Goal: Navigation & Orientation: Find specific page/section

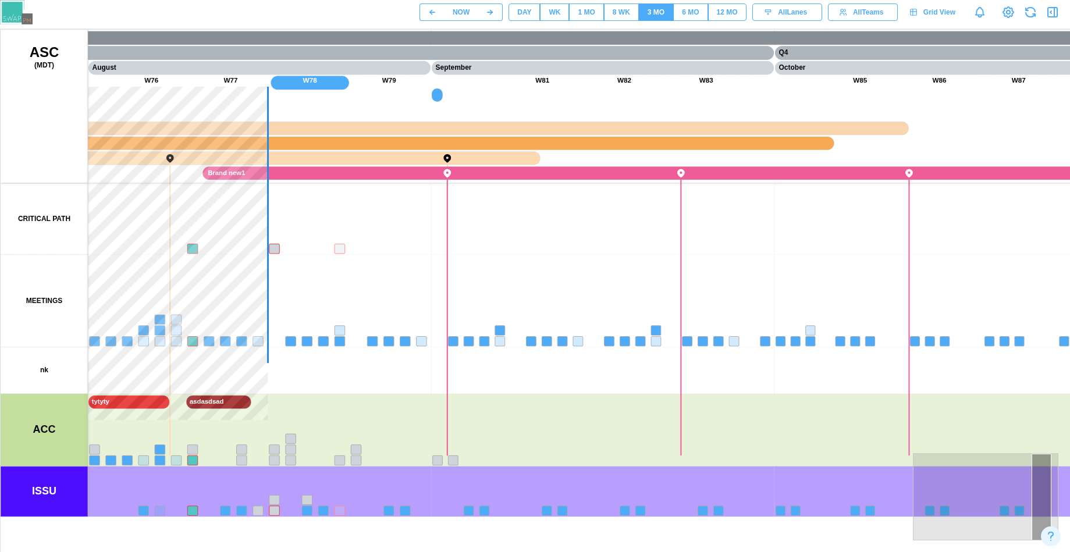
drag, startPoint x: 238, startPoint y: 310, endPoint x: 341, endPoint y: 319, distance: 103.5
click at [631, 258] on canvas at bounding box center [559, 321] width 1117 height 582
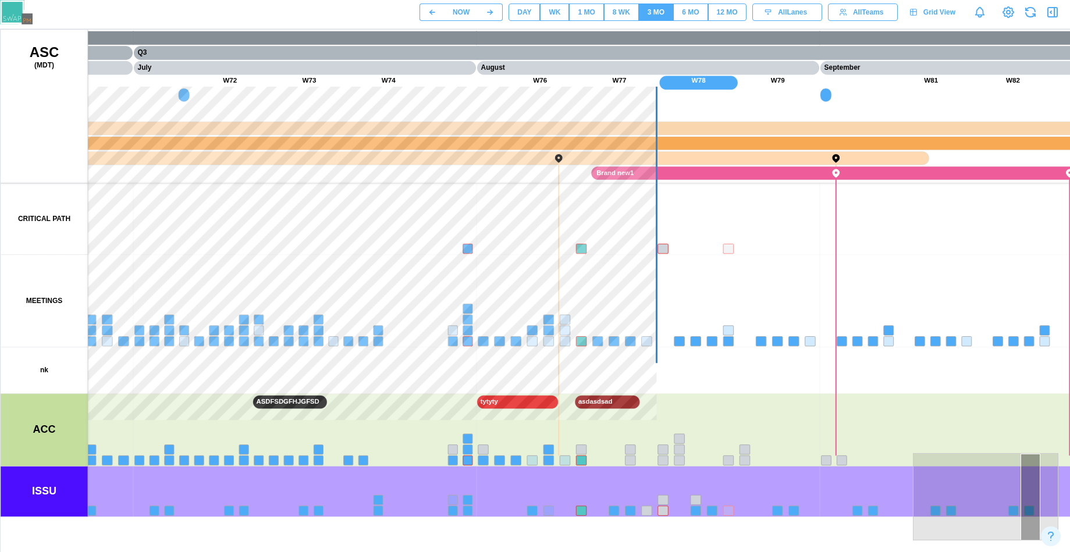
drag, startPoint x: 313, startPoint y: 319, endPoint x: 631, endPoint y: 381, distance: 323.6
click at [894, 388] on canvas at bounding box center [559, 321] width 1117 height 582
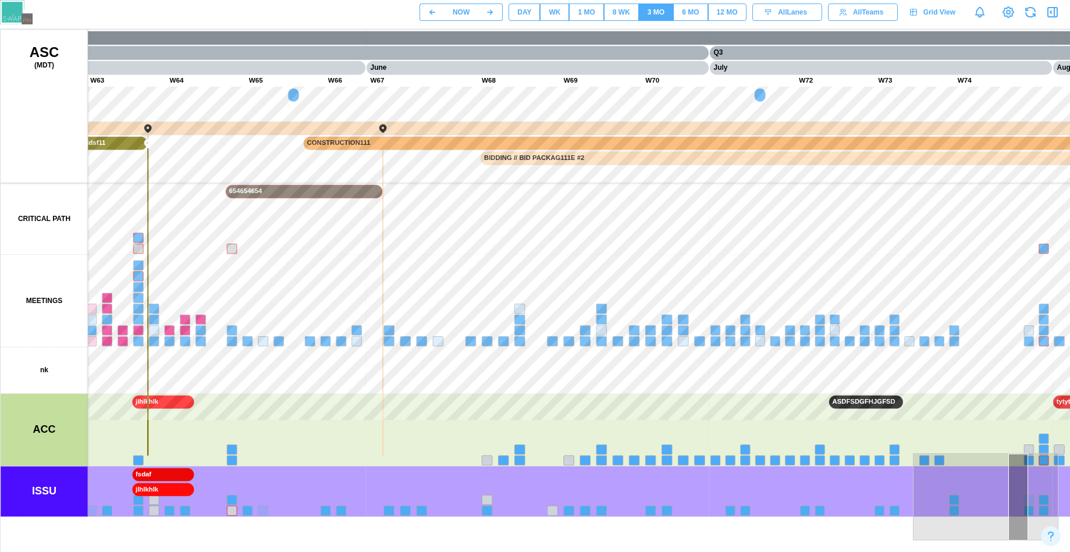
drag, startPoint x: 626, startPoint y: 354, endPoint x: 733, endPoint y: 391, distance: 113.2
click at [777, 391] on canvas at bounding box center [559, 321] width 1117 height 582
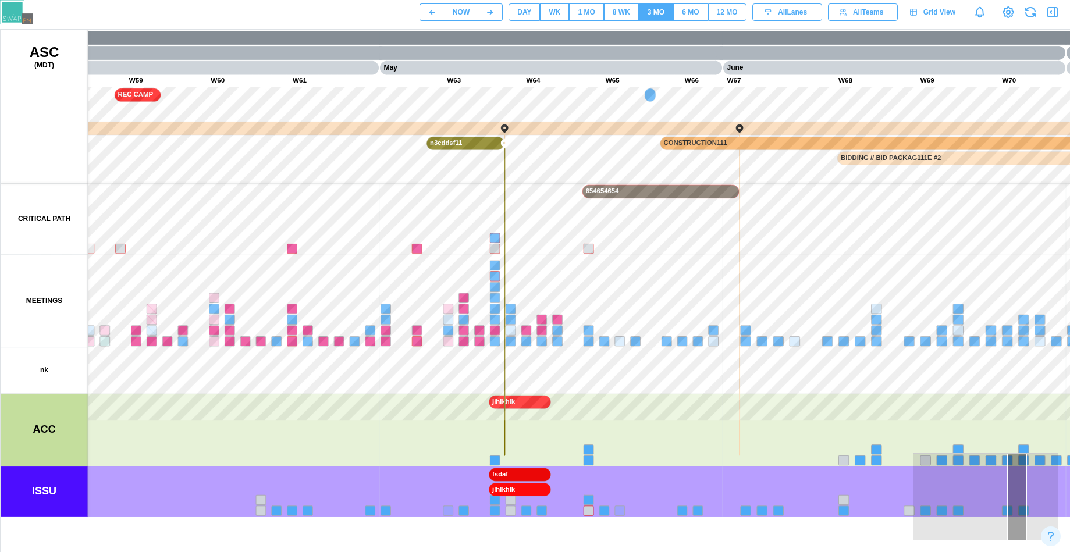
click at [552, 13] on div "WK" at bounding box center [555, 12] width 12 height 11
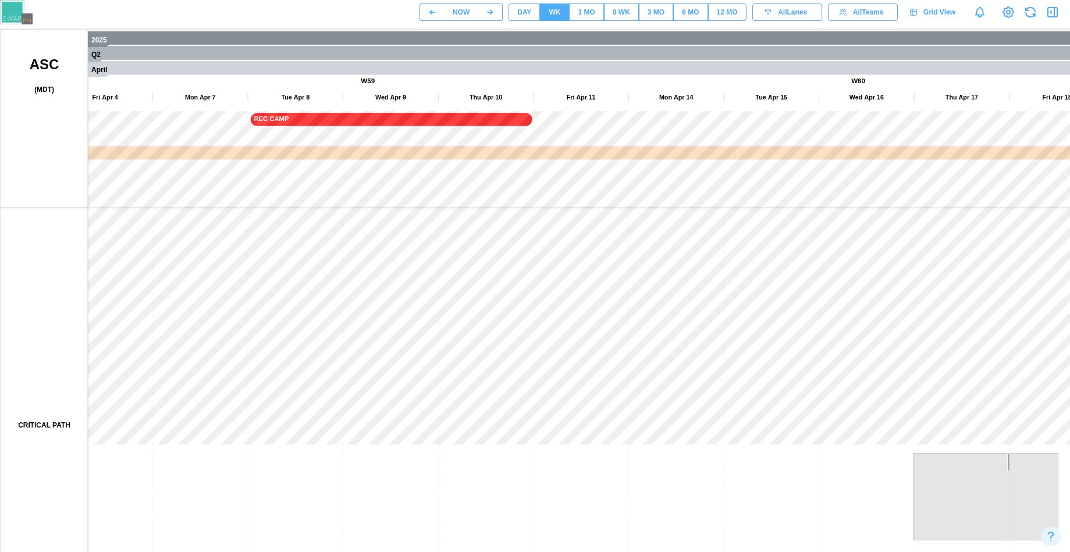
click at [524, 19] on span "DAY" at bounding box center [524, 12] width 14 height 16
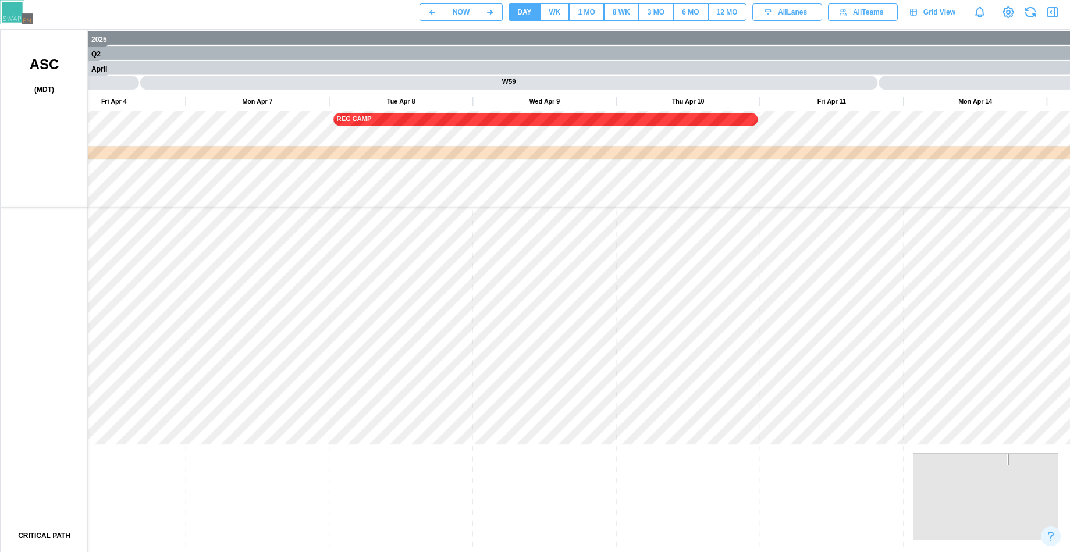
drag, startPoint x: 709, startPoint y: 445, endPoint x: 309, endPoint y: 205, distance: 466.9
click at [314, 205] on canvas at bounding box center [559, 321] width 1117 height 582
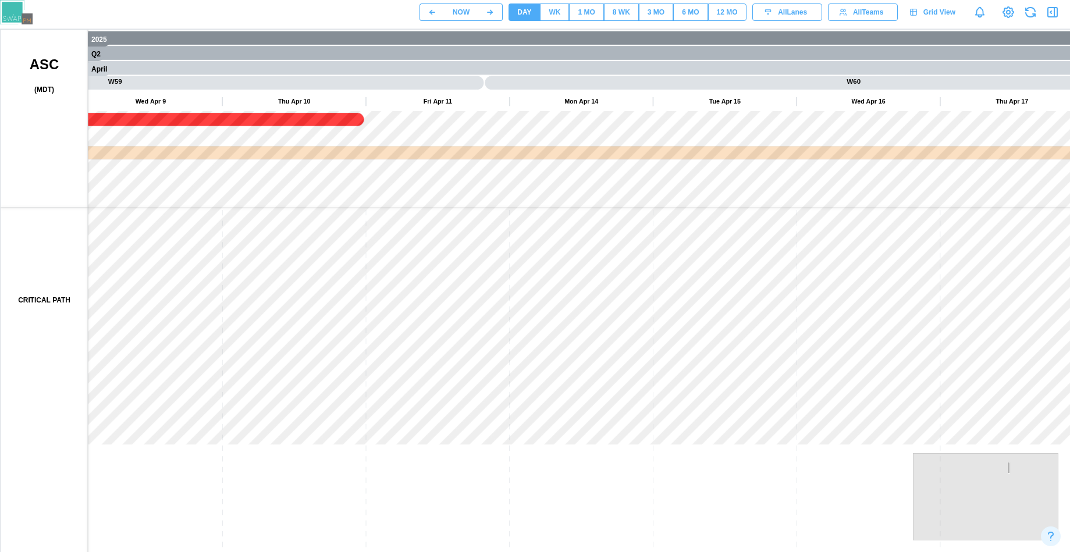
drag, startPoint x: 495, startPoint y: 360, endPoint x: 692, endPoint y: 271, distance: 215.9
click at [680, 271] on canvas at bounding box center [559, 321] width 1117 height 582
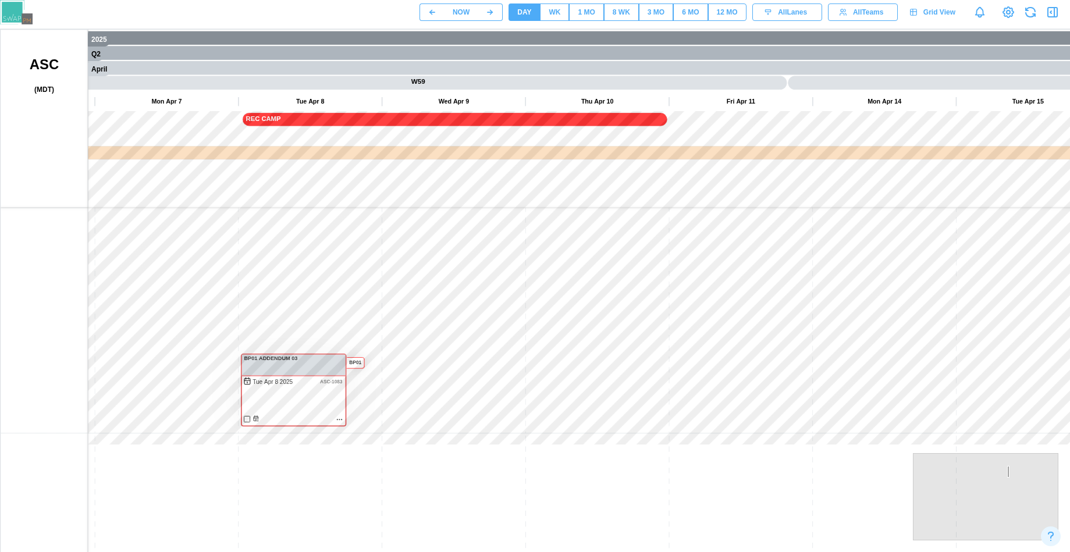
drag, startPoint x: 455, startPoint y: 369, endPoint x: 577, endPoint y: 254, distance: 167.5
click at [577, 254] on canvas at bounding box center [559, 321] width 1117 height 582
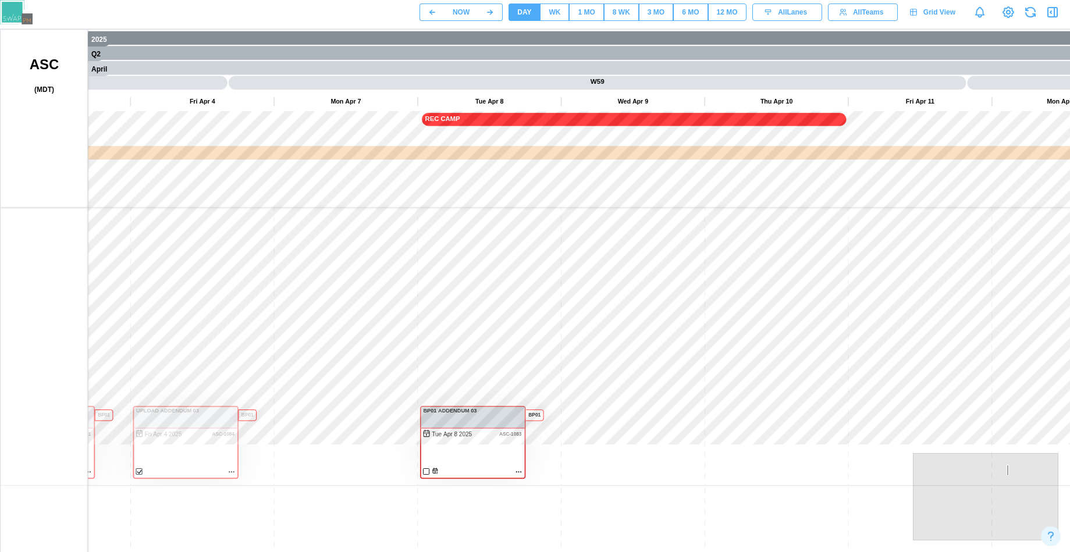
drag, startPoint x: 382, startPoint y: 251, endPoint x: 563, endPoint y: 303, distance: 188.4
click at [563, 303] on canvas at bounding box center [559, 321] width 1117 height 582
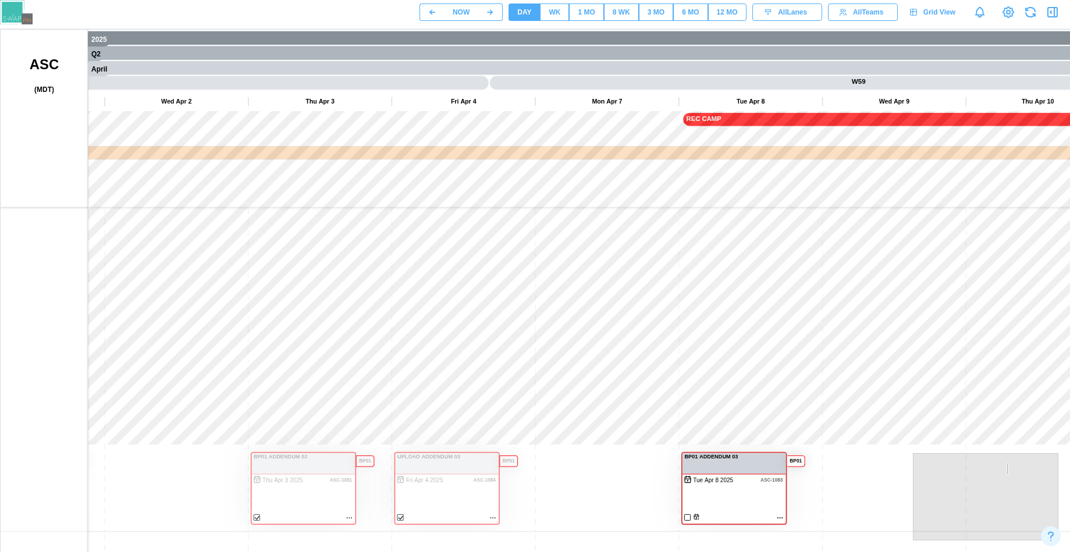
drag, startPoint x: 345, startPoint y: 255, endPoint x: 609, endPoint y: 301, distance: 267.6
click at [609, 301] on canvas at bounding box center [559, 321] width 1117 height 582
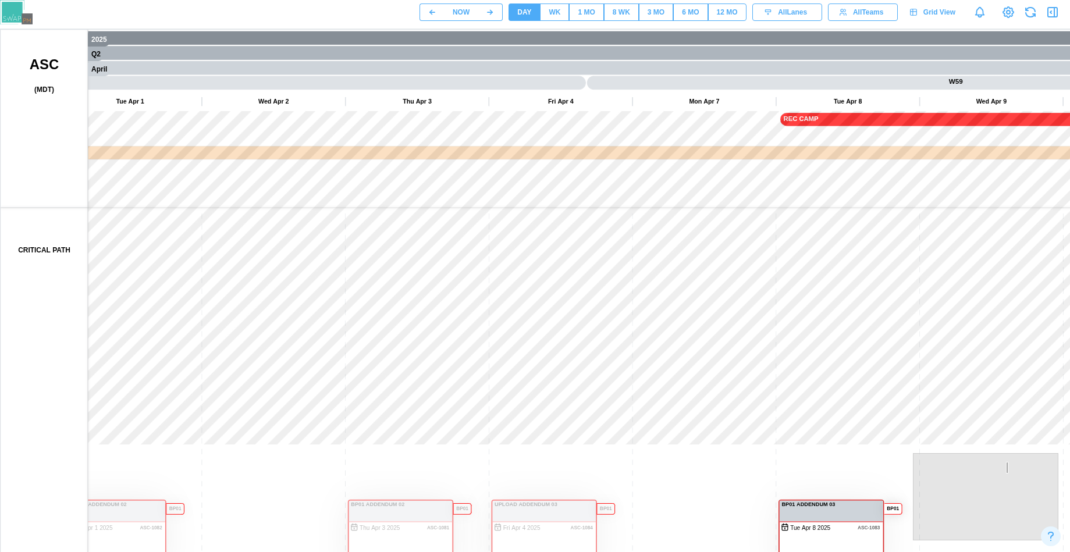
drag, startPoint x: 318, startPoint y: 221, endPoint x: 430, endPoint y: 272, distance: 122.9
click at [430, 272] on canvas at bounding box center [559, 321] width 1117 height 582
click at [552, 11] on div "WK" at bounding box center [555, 12] width 12 height 11
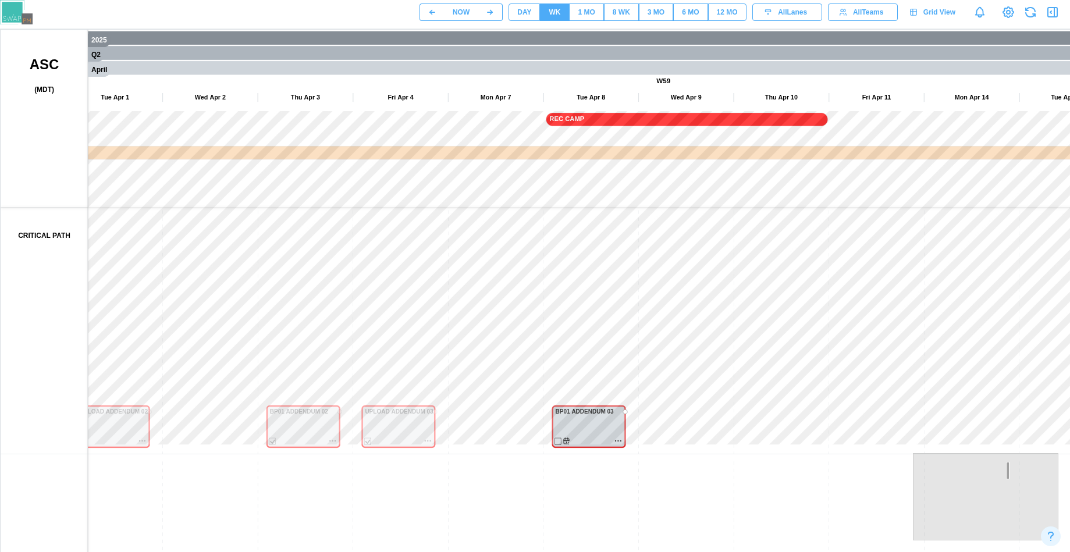
click at [584, 10] on div "1 MO" at bounding box center [586, 12] width 17 height 11
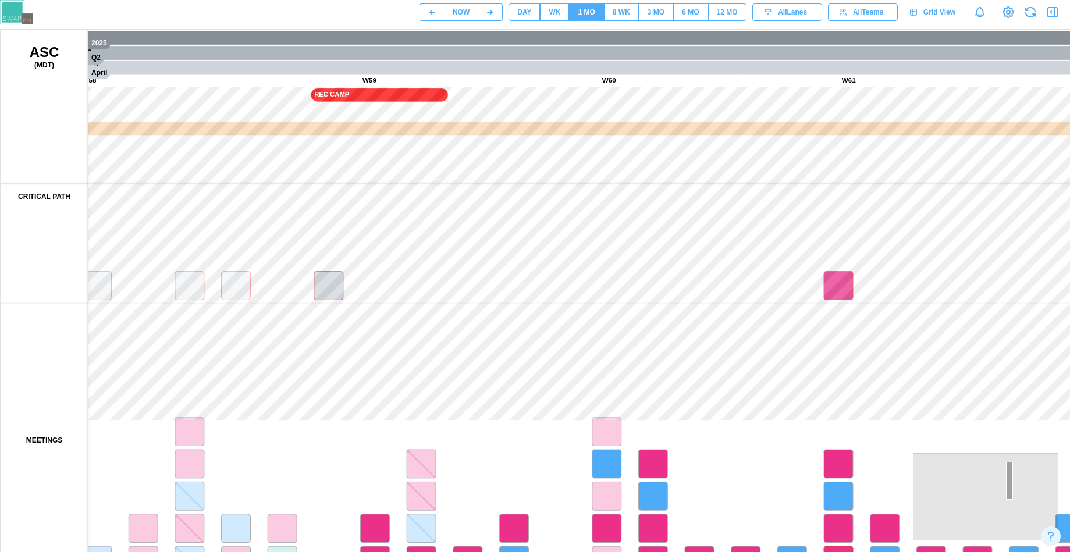
click at [614, 17] on div "8 WK" at bounding box center [621, 12] width 17 height 11
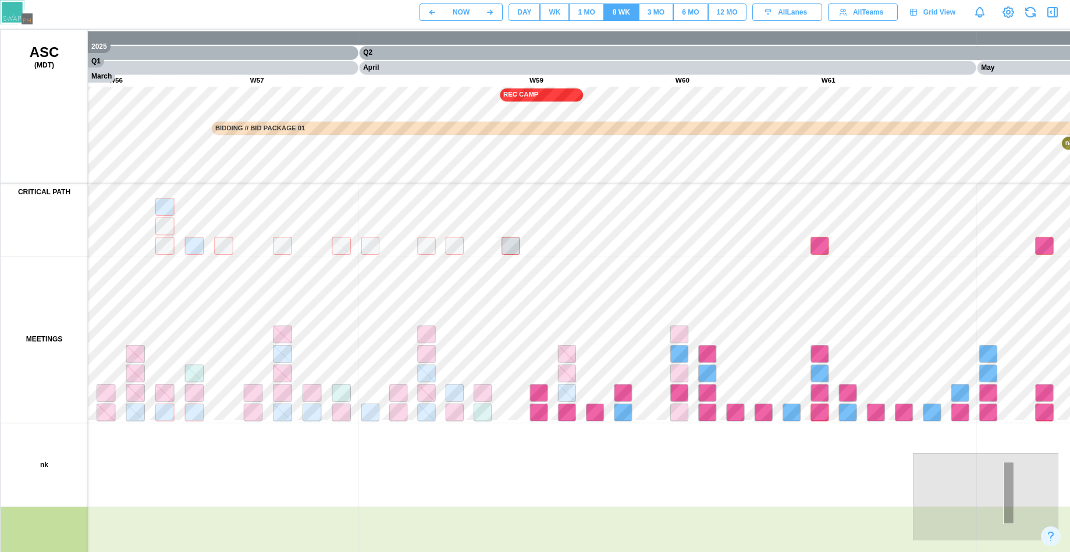
drag, startPoint x: 234, startPoint y: 283, endPoint x: 625, endPoint y: 310, distance: 391.9
click at [625, 310] on canvas at bounding box center [559, 321] width 1117 height 582
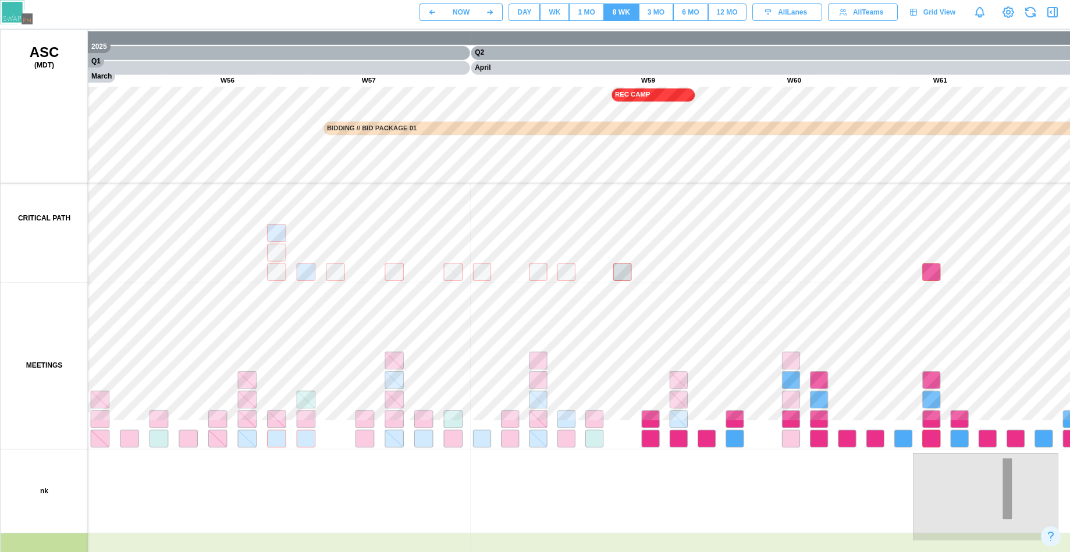
drag, startPoint x: 599, startPoint y: 314, endPoint x: 465, endPoint y: 309, distance: 134.5
click at [465, 309] on canvas at bounding box center [559, 321] width 1117 height 582
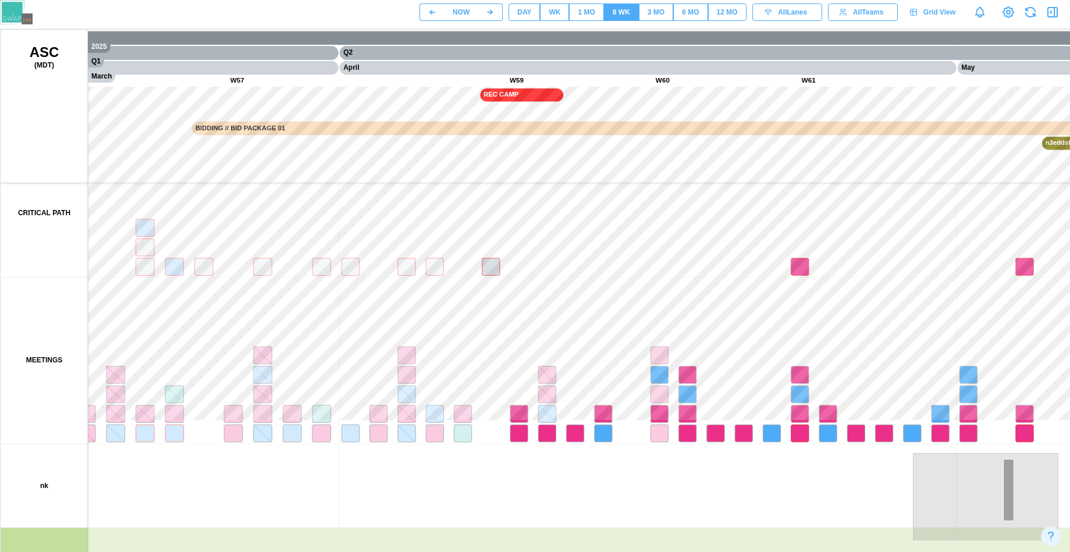
click at [657, 10] on div "3 MO" at bounding box center [656, 12] width 17 height 11
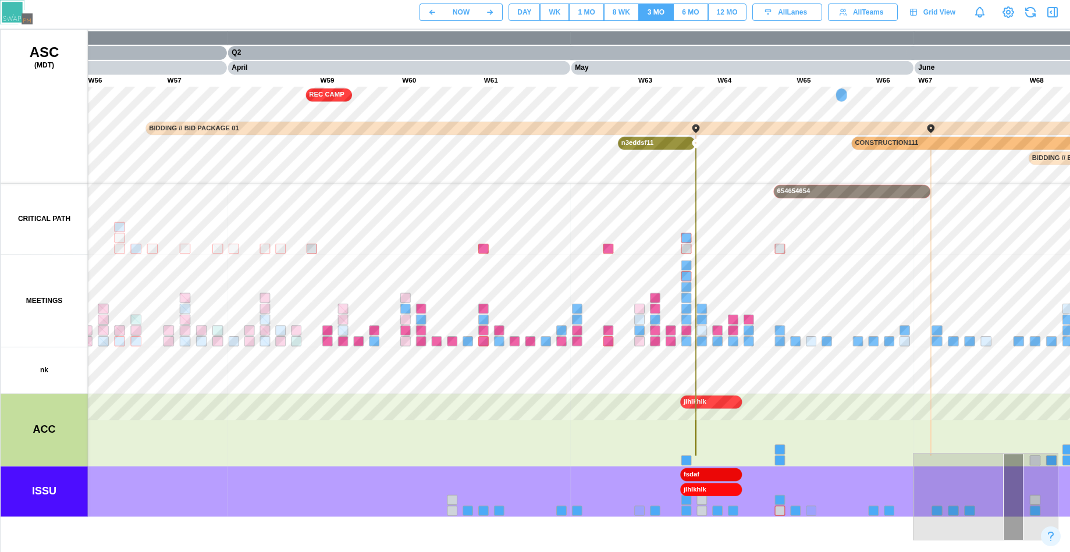
click at [609, 10] on button "8 WK" at bounding box center [621, 11] width 35 height 17
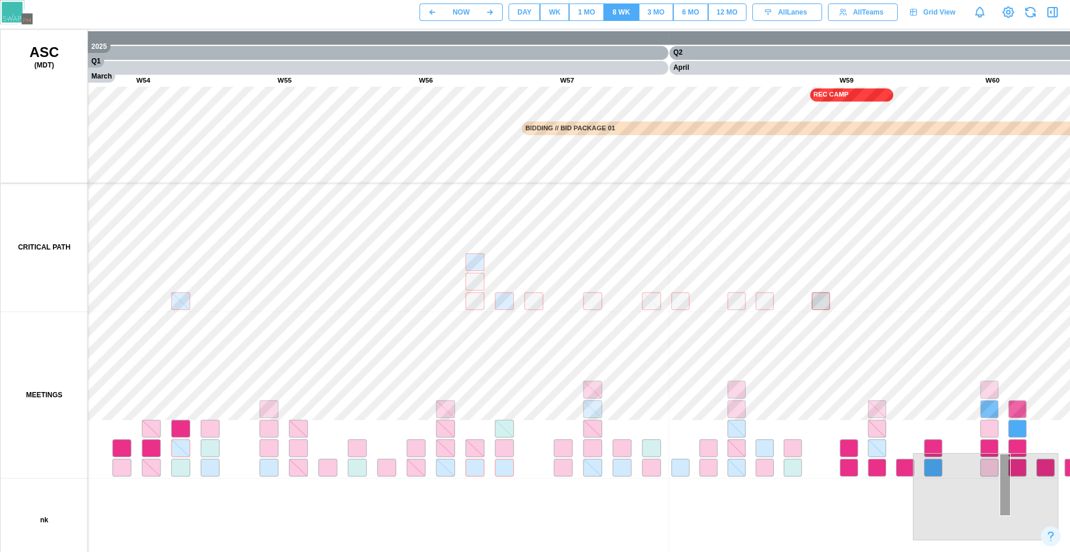
drag, startPoint x: 325, startPoint y: 415, endPoint x: 1006, endPoint y: 454, distance: 682.5
click at [1006, 454] on body "NOW DAY WK 1 MO 8 WK 3 MO 6 MO 12 MO All Lanes All Teams Grid View 2025 Q1 March" at bounding box center [535, 305] width 1070 height 611
drag, startPoint x: 765, startPoint y: 452, endPoint x: 856, endPoint y: 422, distance: 95.9
click at [866, 452] on canvas at bounding box center [559, 321] width 1117 height 582
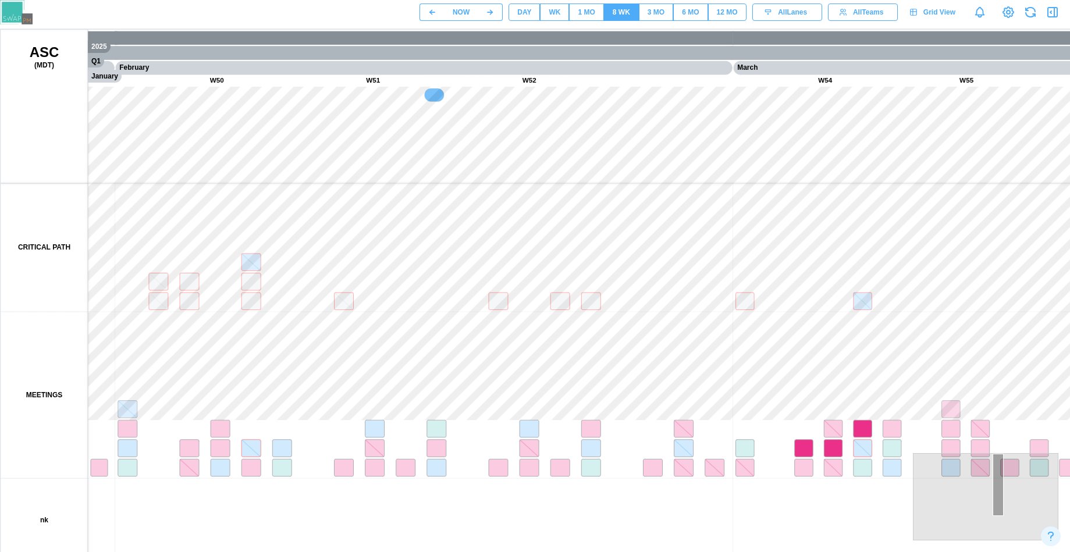
click at [533, 23] on div "NOW DAY WK 1 MO 8 WK 3 MO 6 MO 12 MO All Lanes All Teams Grid View" at bounding box center [535, 12] width 1070 height 24
click at [529, 8] on div "DAY" at bounding box center [524, 12] width 14 height 11
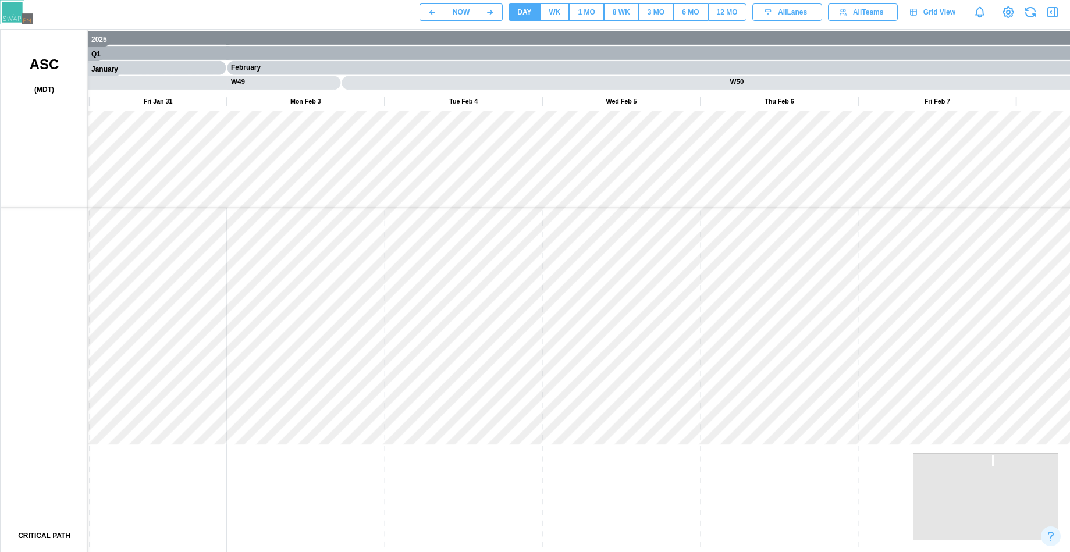
drag, startPoint x: 826, startPoint y: 346, endPoint x: 914, endPoint y: 365, distance: 89.5
click at [914, 365] on canvas at bounding box center [559, 321] width 1117 height 582
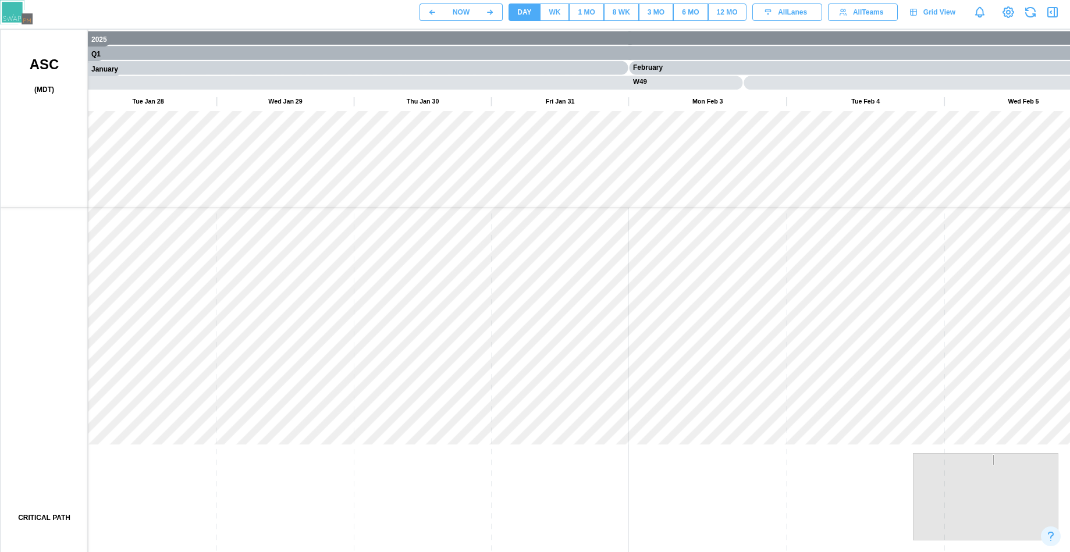
drag, startPoint x: 727, startPoint y: 365, endPoint x: 541, endPoint y: 374, distance: 186.4
click at [541, 374] on canvas at bounding box center [559, 321] width 1117 height 582
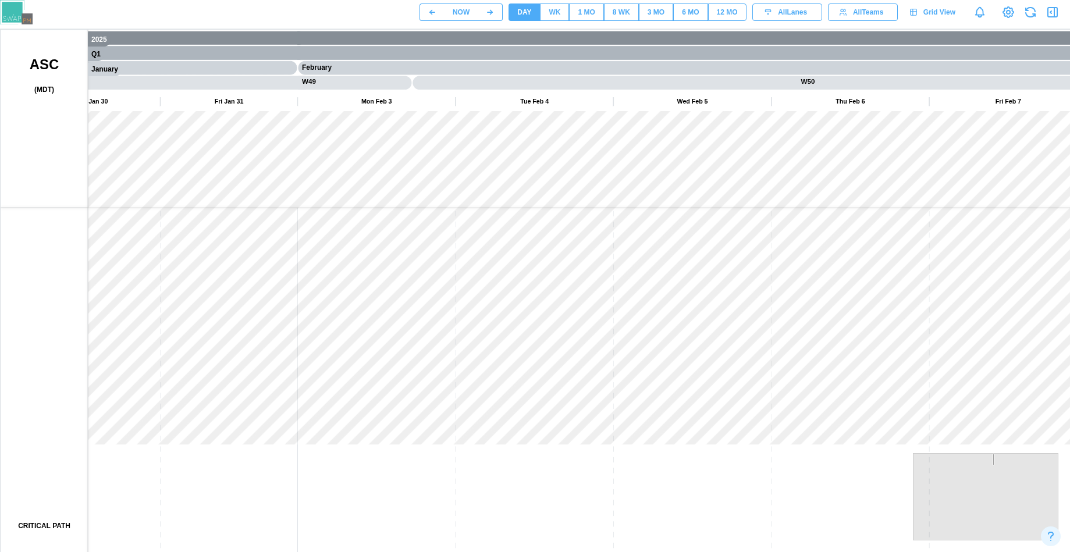
click at [556, 19] on span "WK" at bounding box center [555, 12] width 12 height 16
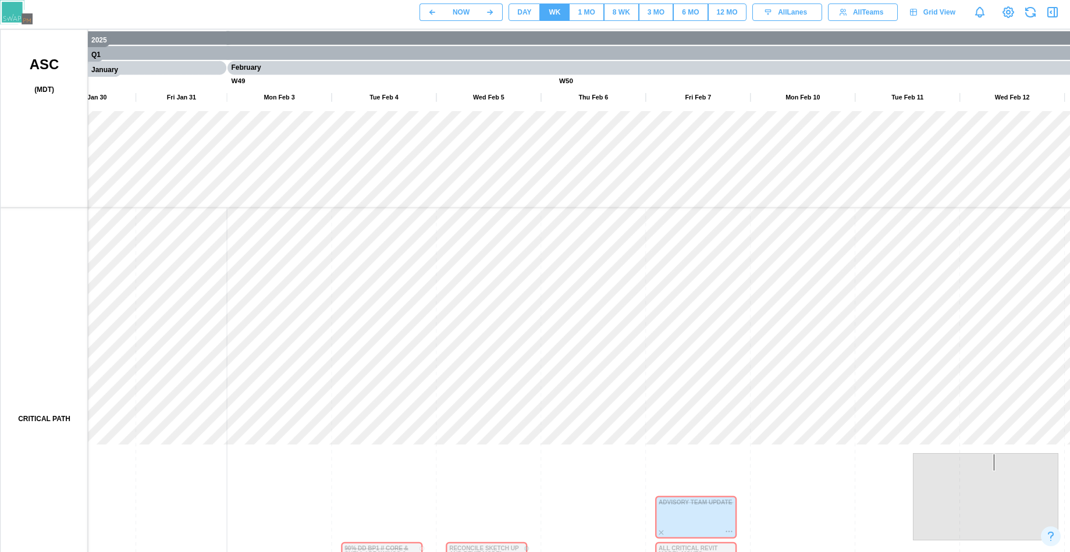
click at [522, 8] on div "DAY" at bounding box center [524, 12] width 14 height 11
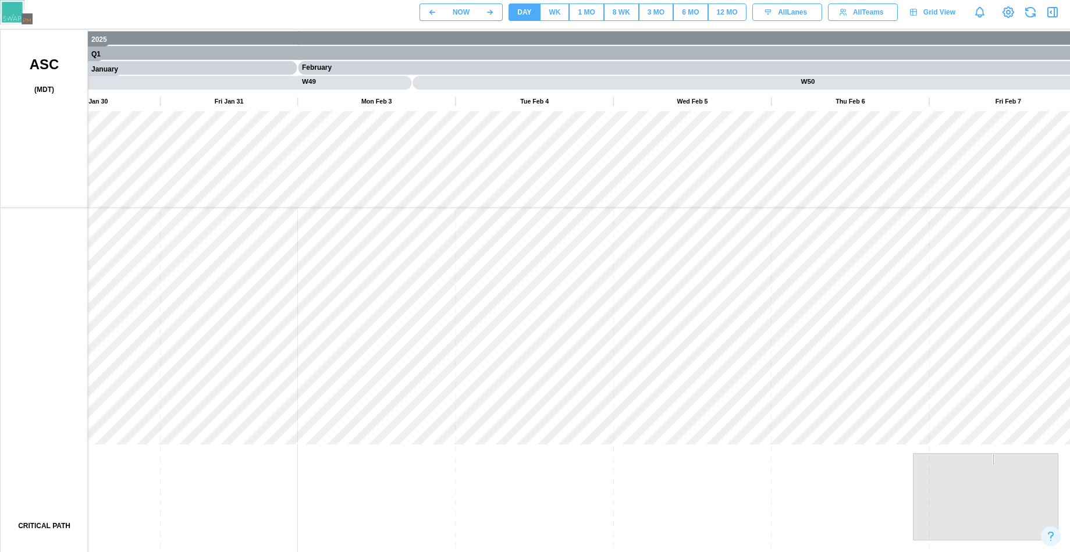
click at [549, 6] on span "WK" at bounding box center [555, 12] width 12 height 16
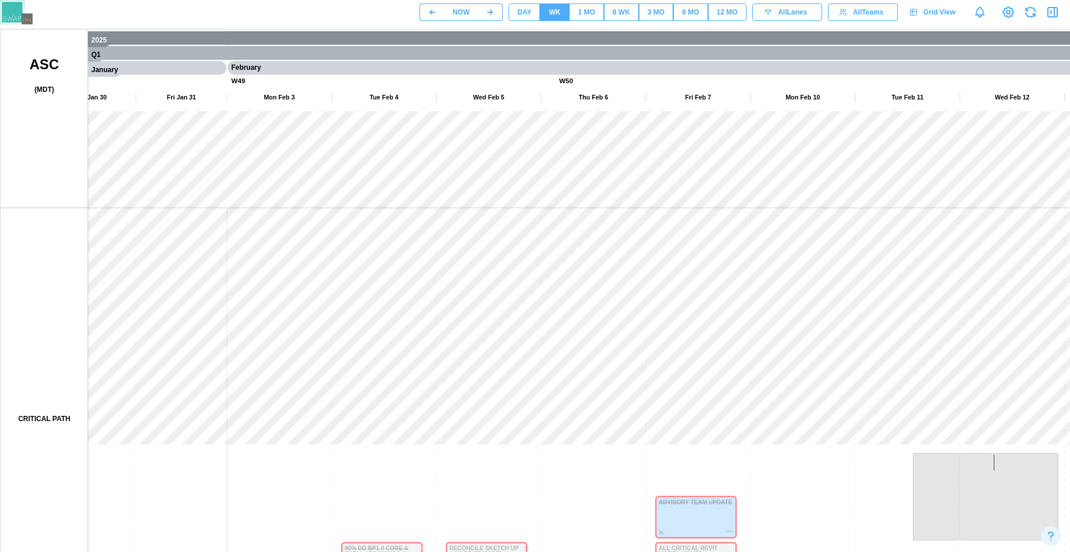
click at [589, 15] on div "1 MO" at bounding box center [586, 12] width 17 height 11
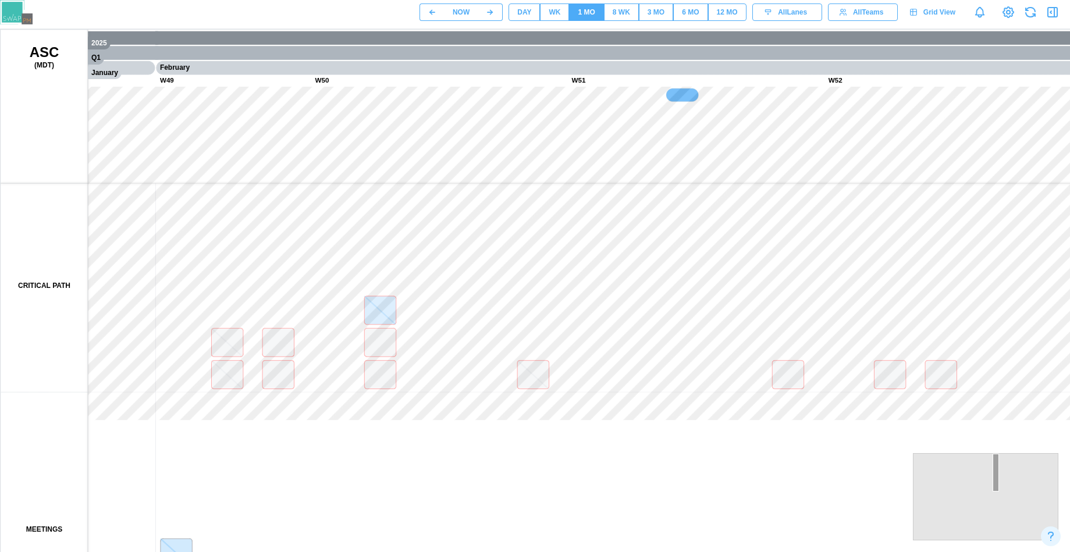
click at [614, 16] on div "8 WK" at bounding box center [621, 12] width 17 height 11
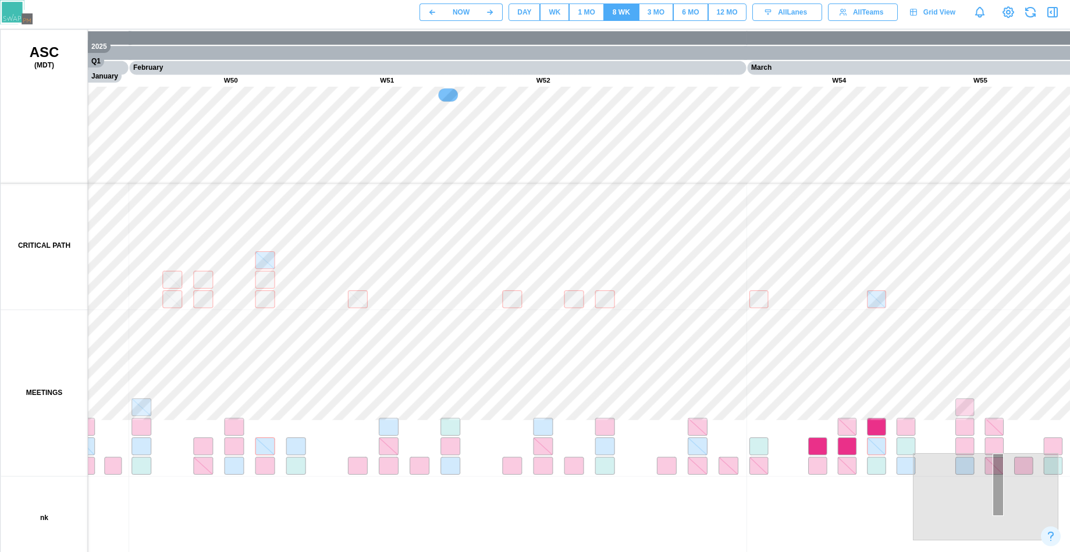
click at [663, 13] on div "3 MO" at bounding box center [656, 12] width 17 height 11
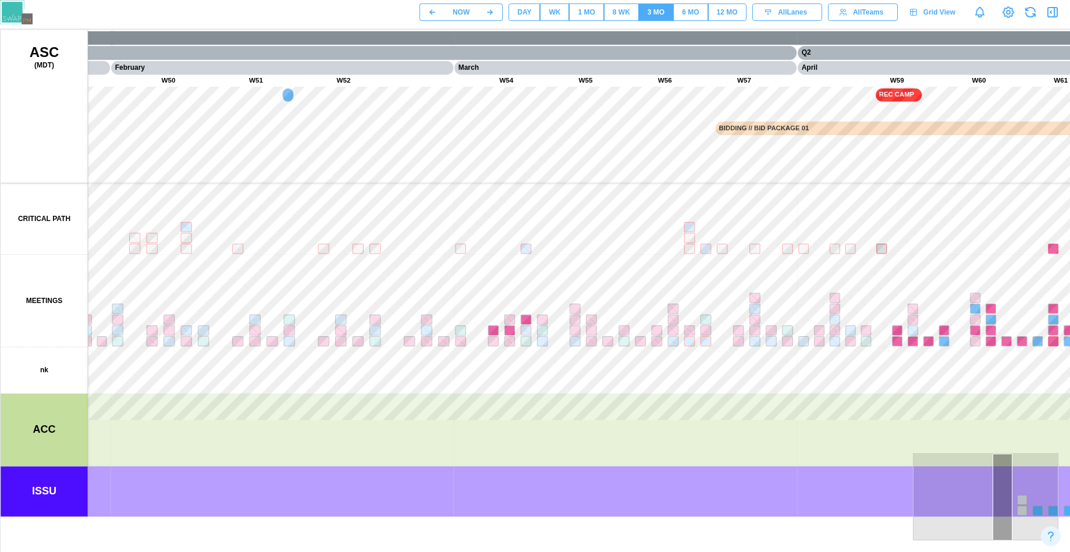
click at [613, 13] on div "8 WK" at bounding box center [621, 12] width 17 height 11
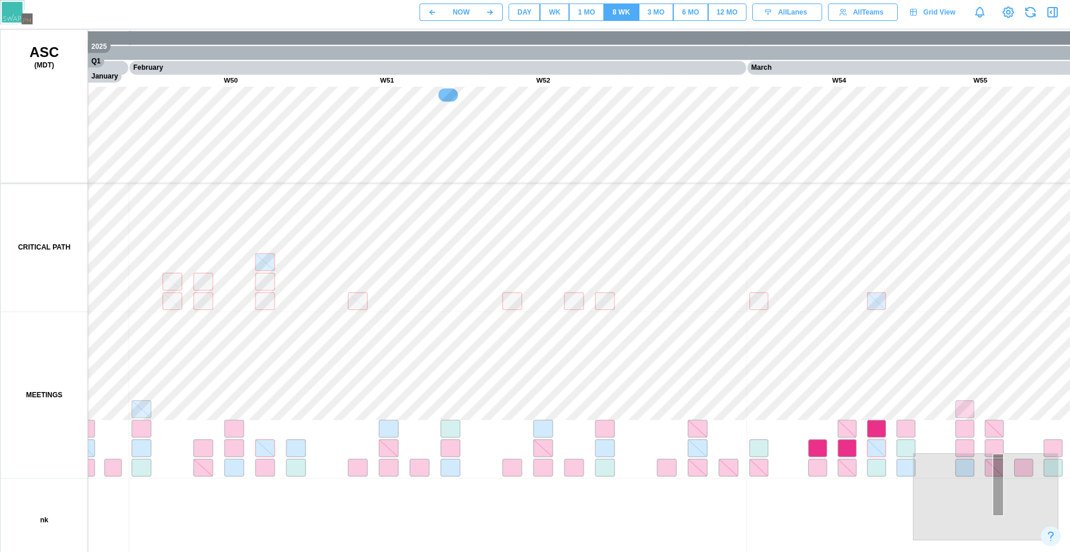
click at [515, 10] on button "DAY" at bounding box center [524, 11] width 31 height 17
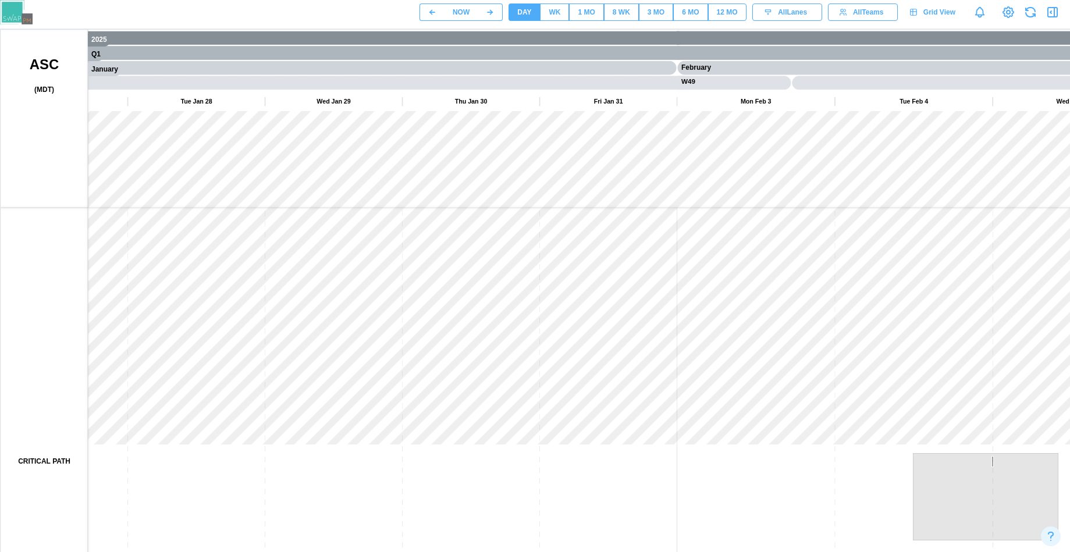
drag, startPoint x: 288, startPoint y: 318, endPoint x: 806, endPoint y: 244, distance: 523.0
click at [806, 244] on canvas at bounding box center [559, 321] width 1117 height 582
